Goal: Transaction & Acquisition: Purchase product/service

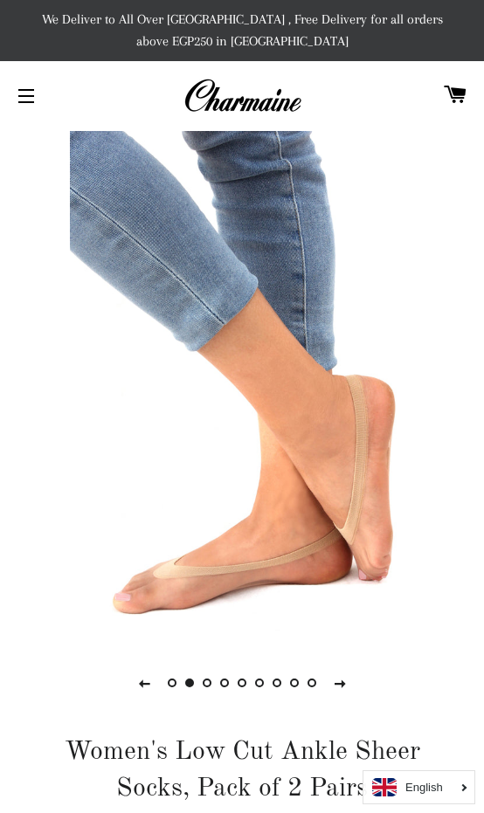
click at [131, 161] on img at bounding box center [241, 384] width 343 height 515
click at [27, 100] on button "Site navigation" at bounding box center [26, 96] width 44 height 44
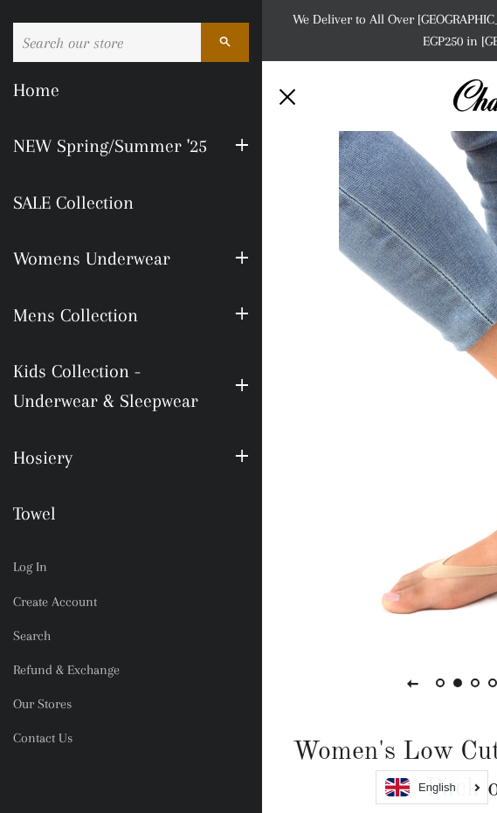
paste input "6222048021159"
click at [89, 51] on input "6222048021159" at bounding box center [107, 42] width 188 height 39
type input "6222048021159"
click at [201, 23] on button "Search" at bounding box center [225, 42] width 48 height 39
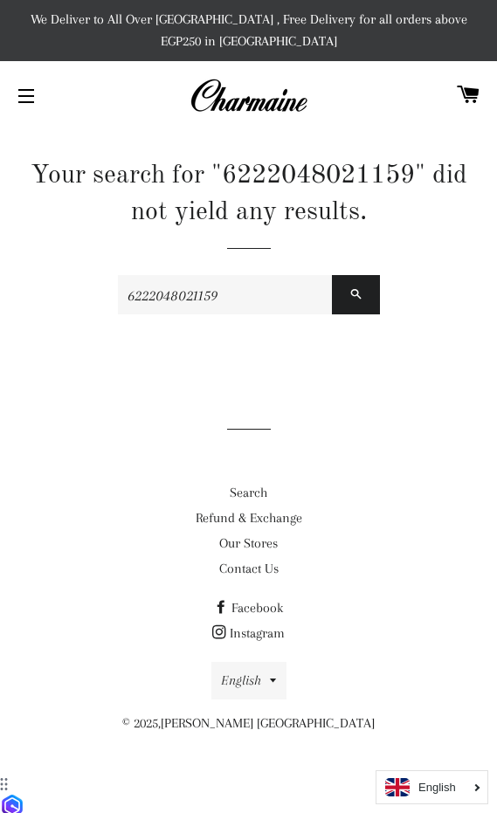
drag, startPoint x: 244, startPoint y: 271, endPoint x: 89, endPoint y: 273, distance: 155.4
click at [89, 273] on div "Your search for "6222048021159" did not yield any results. 6222048021159 Search" at bounding box center [242, 266] width 484 height 219
paste input "Mid-Calf Ultra-Sheer"
type input "Mid-Calf Ultra-Sheer"
click at [332, 275] on button "Search" at bounding box center [356, 294] width 48 height 39
